Goal: Transaction & Acquisition: Purchase product/service

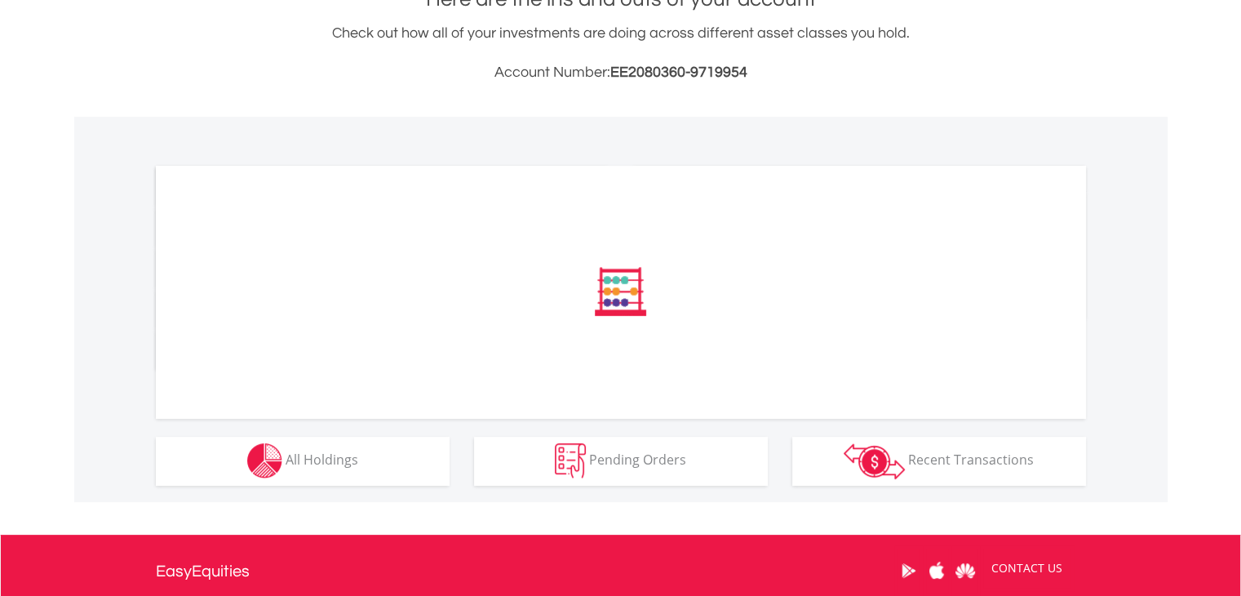
scroll to position [408, 0]
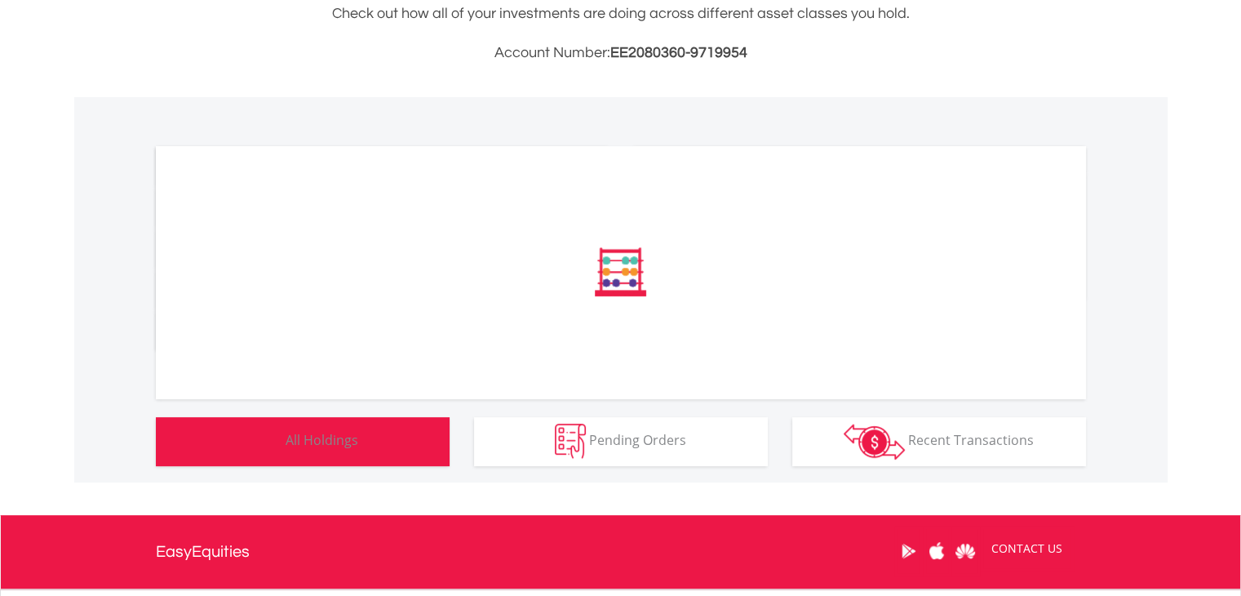
click at [369, 438] on button "Holdings All Holdings" at bounding box center [303, 441] width 294 height 49
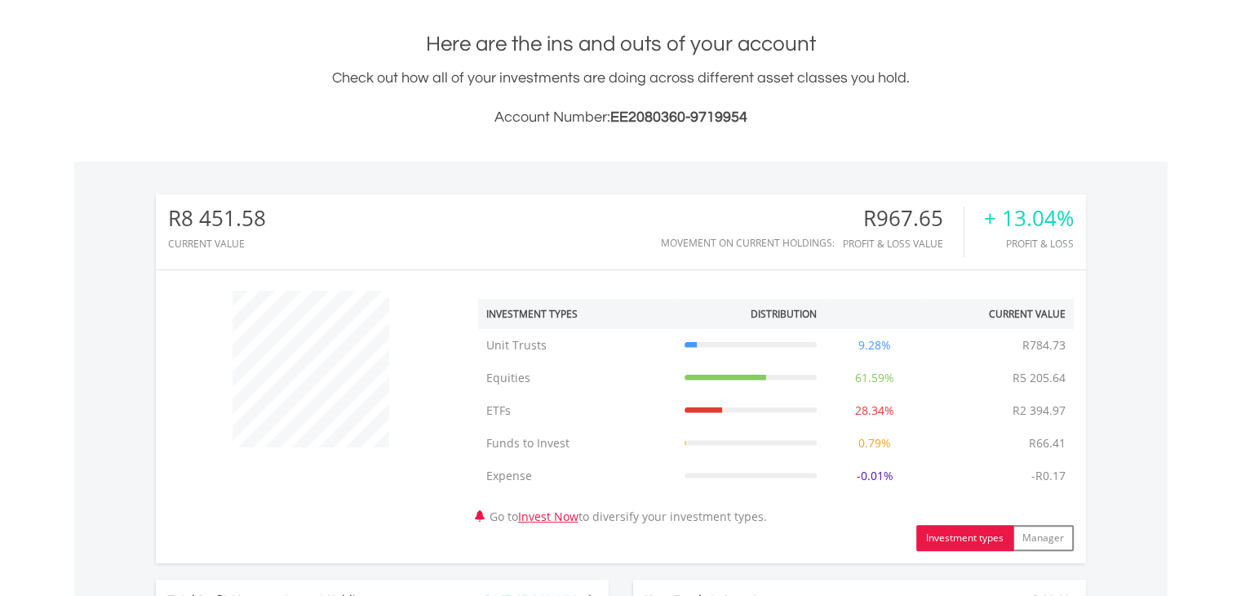
scroll to position [0, 0]
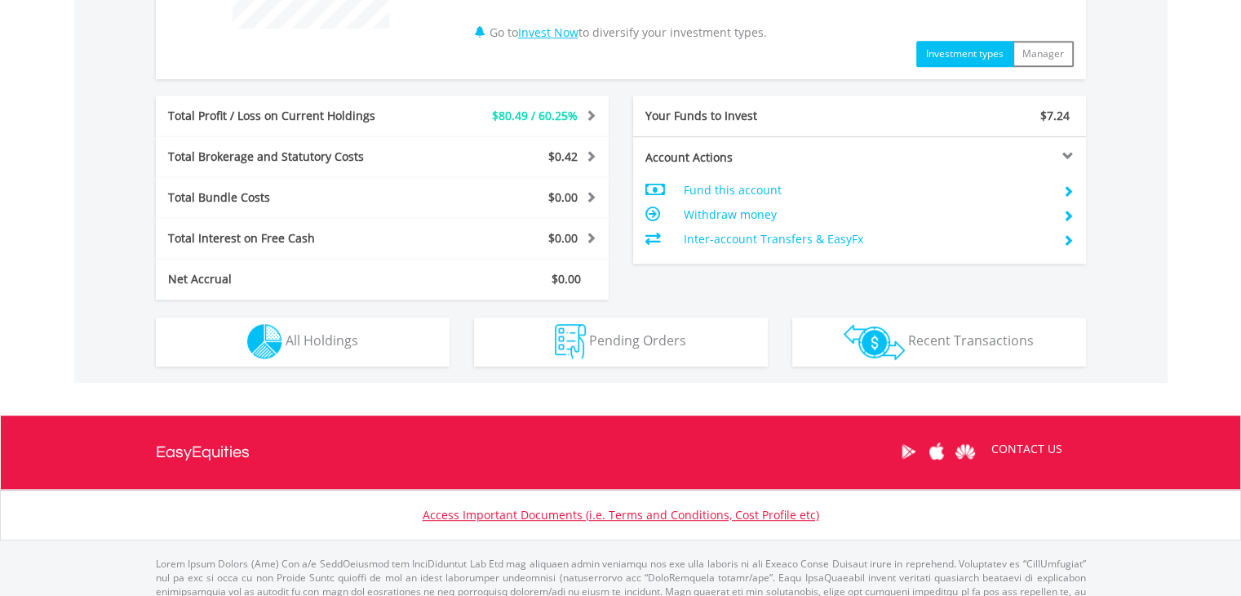
scroll to position [816, 0]
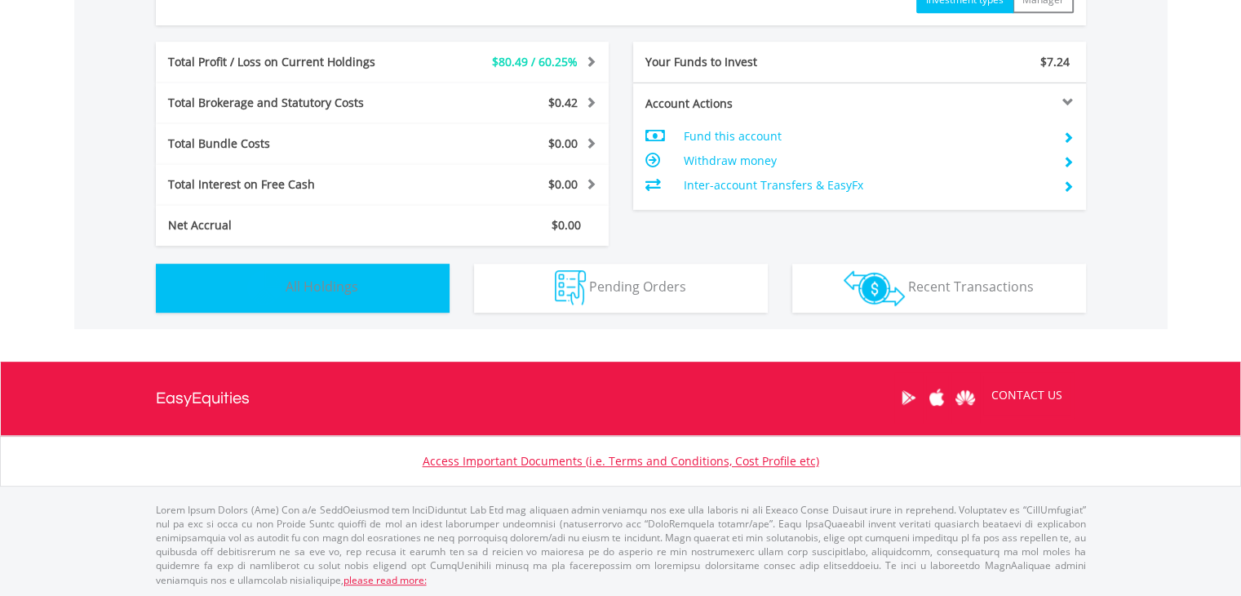
click at [362, 295] on button "Holdings All Holdings" at bounding box center [303, 288] width 294 height 49
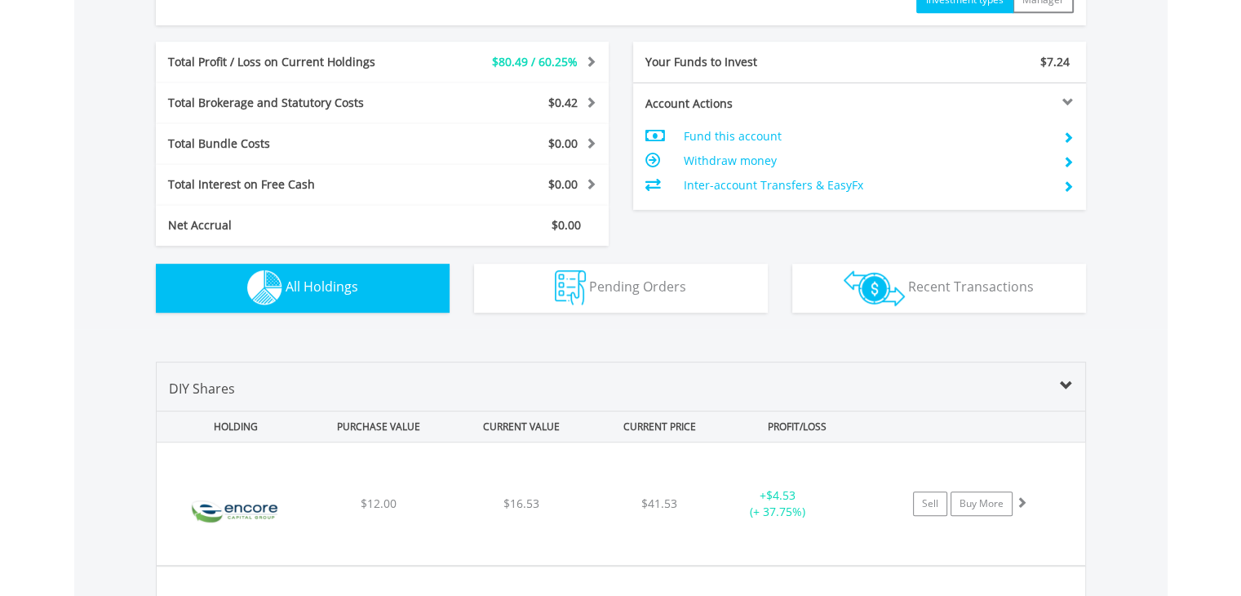
scroll to position [1176, 0]
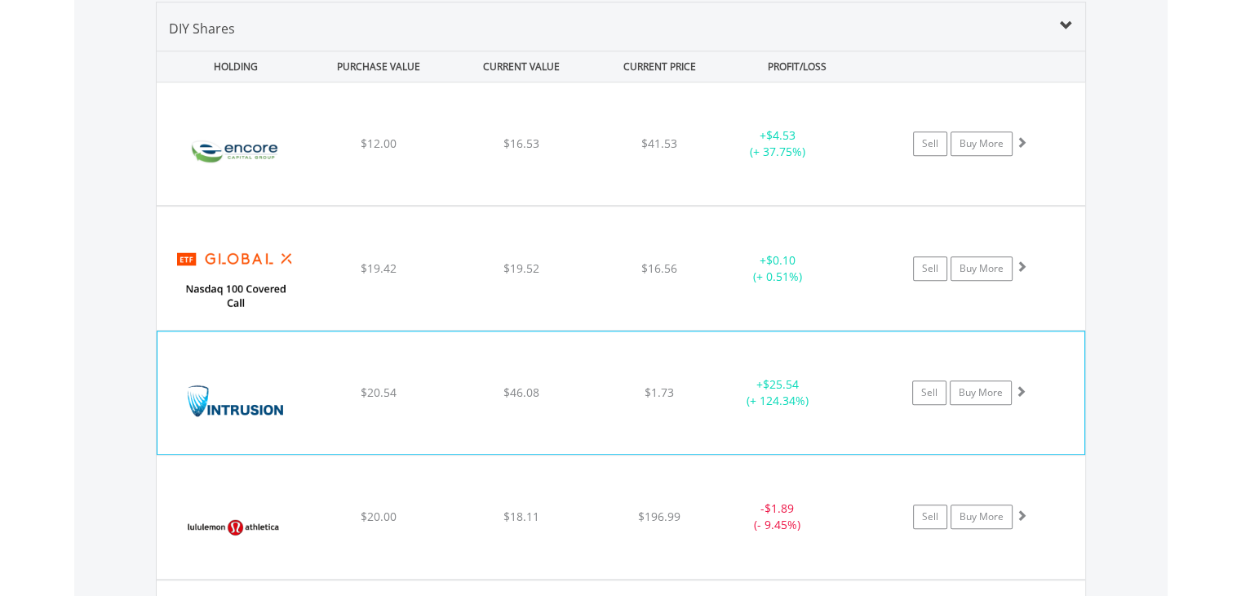
click at [674, 152] on div "$1.73" at bounding box center [660, 143] width 130 height 16
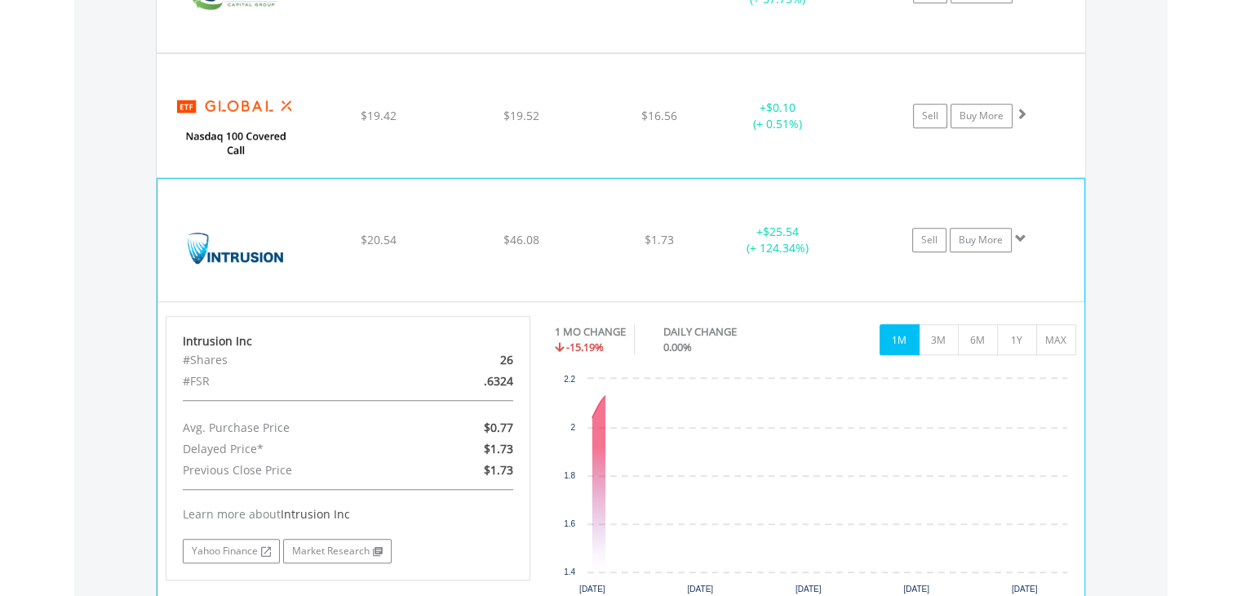
scroll to position [1339, 0]
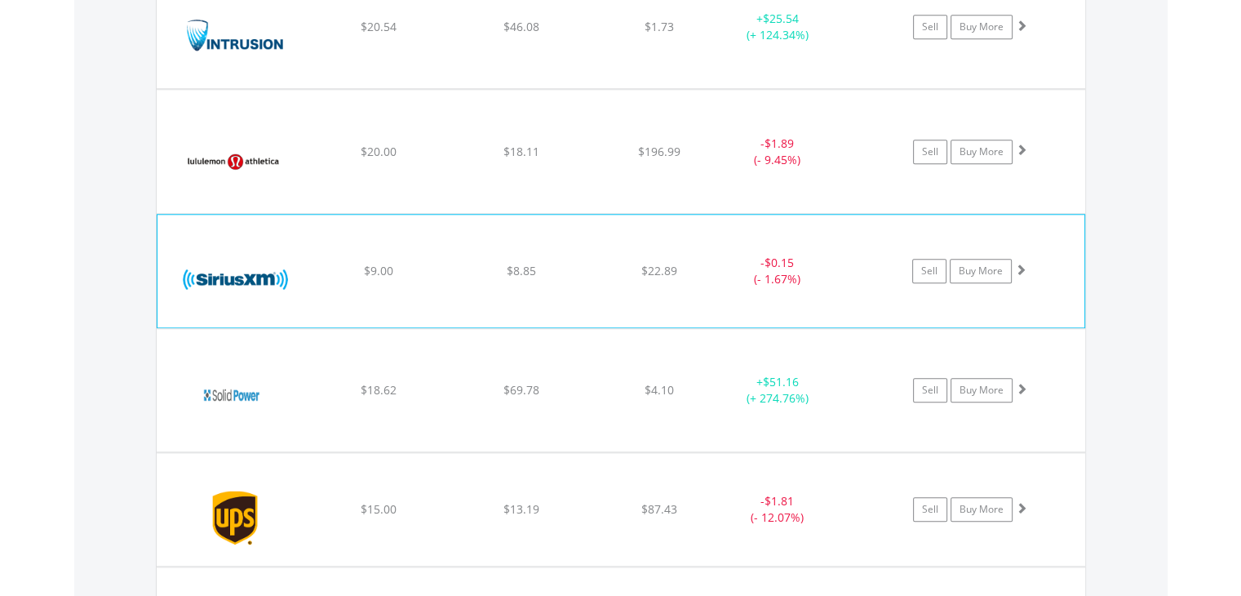
scroll to position [1584, 0]
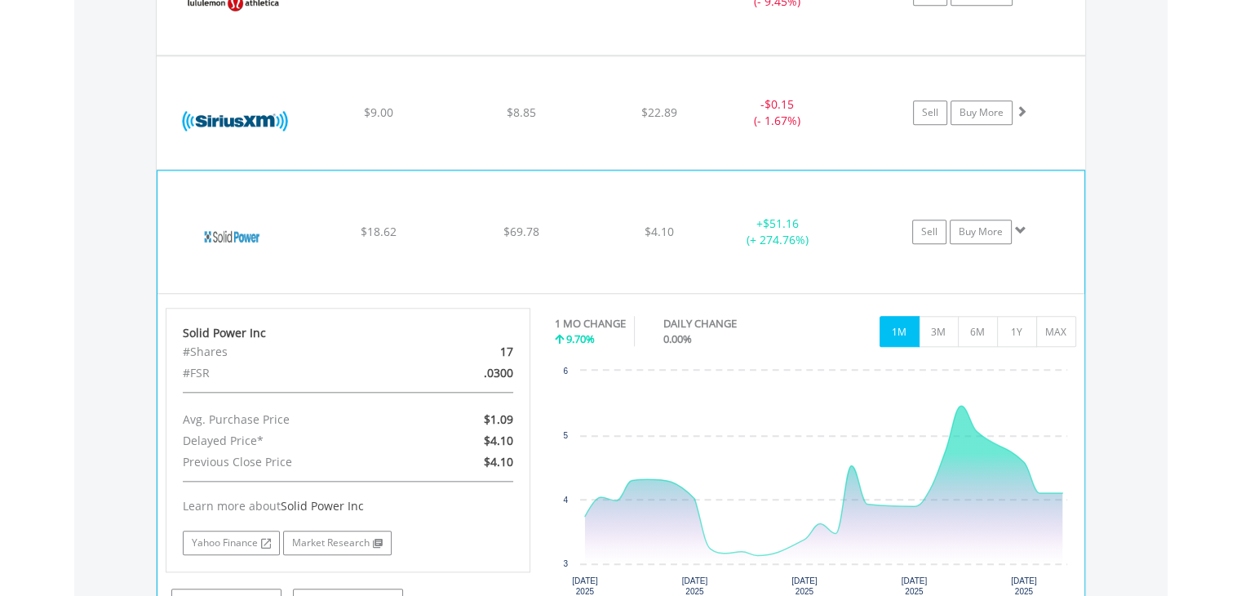
scroll to position [1910, 0]
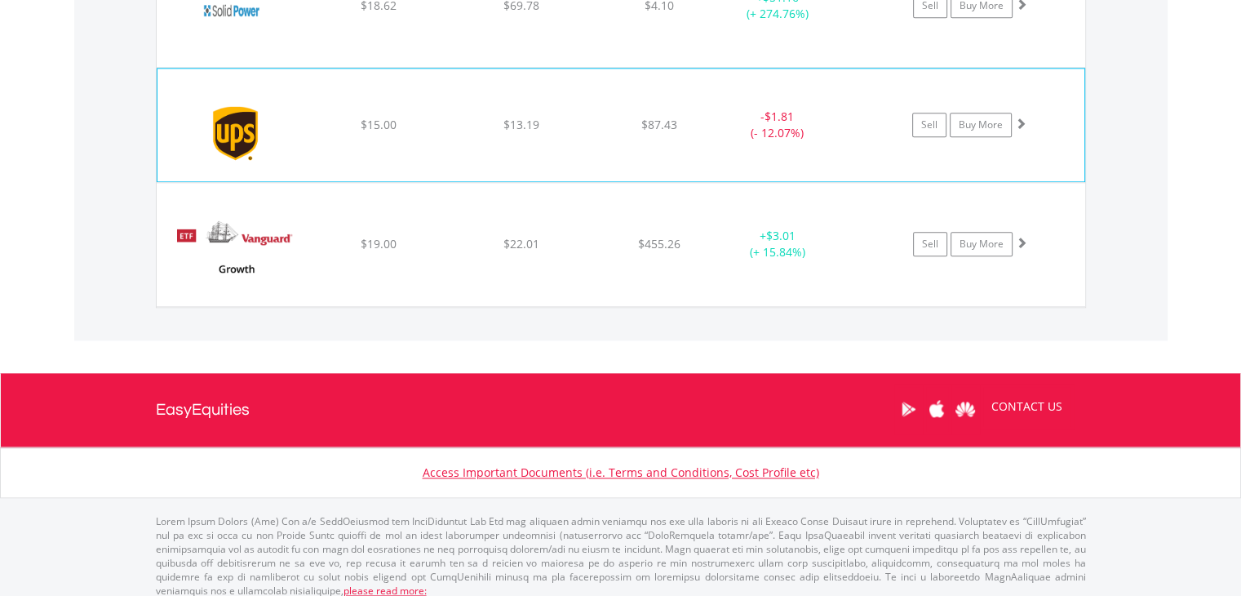
scroll to position [1934, 0]
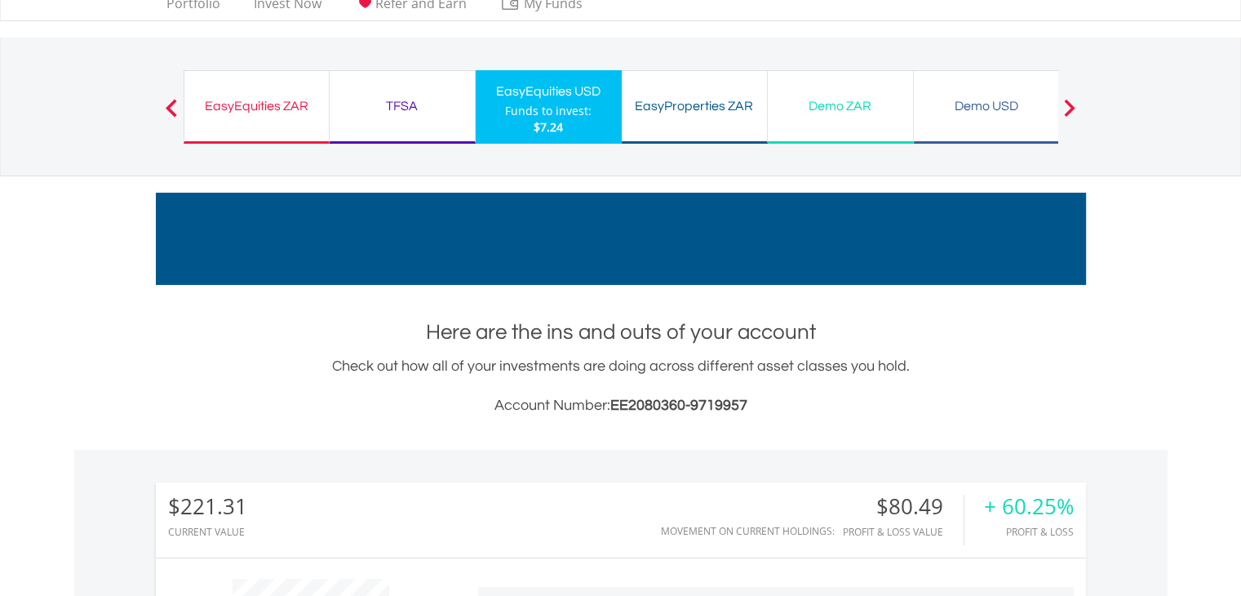
scroll to position [0, 0]
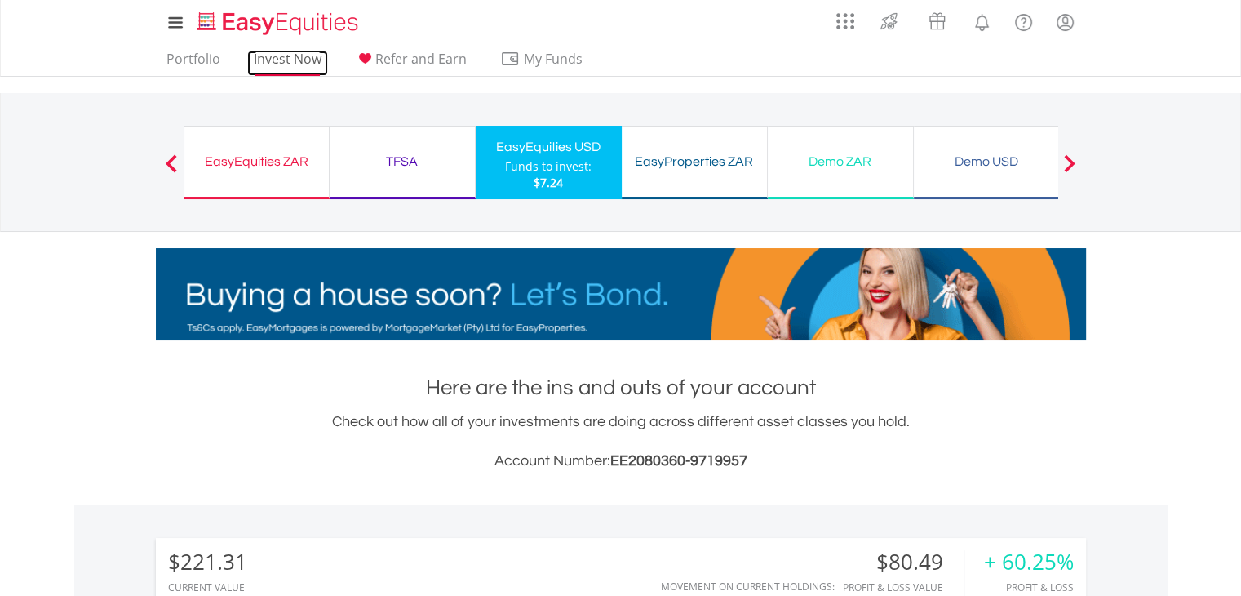
click at [287, 67] on link "Invest Now" at bounding box center [287, 63] width 81 height 25
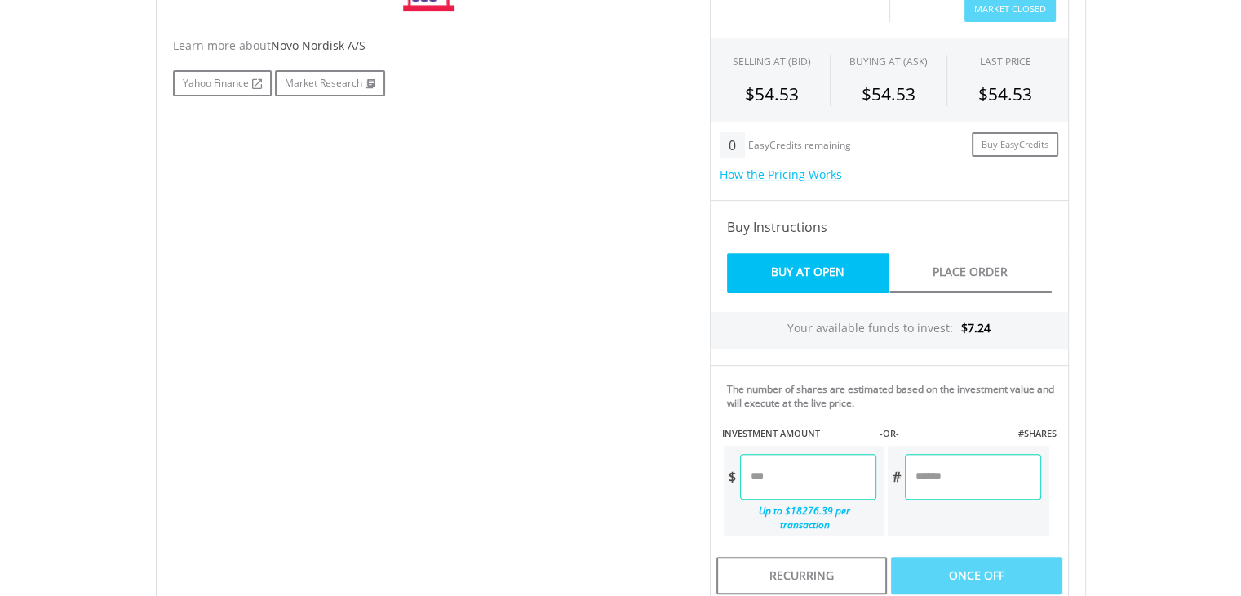
scroll to position [503, 0]
